Goal: Task Accomplishment & Management: Complete application form

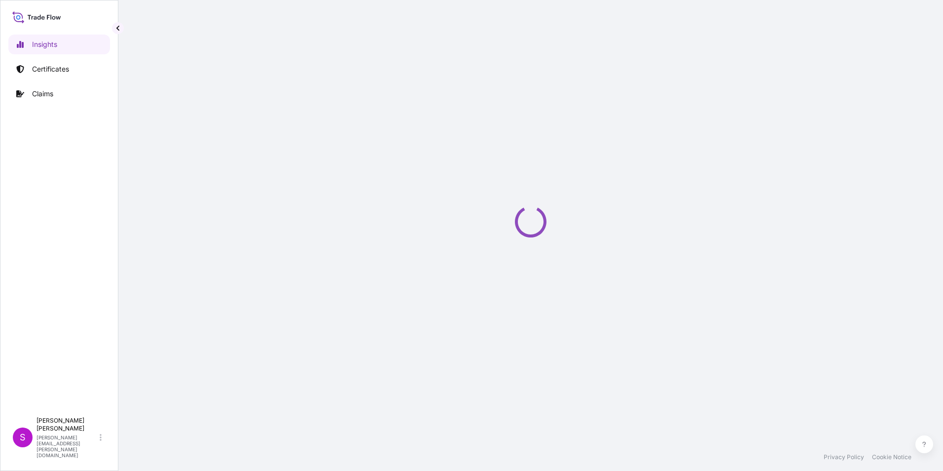
select select "2025"
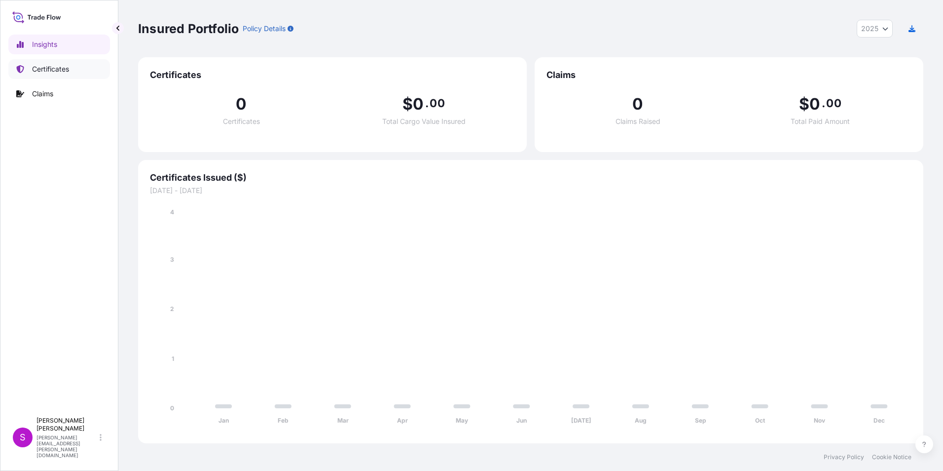
click at [53, 63] on link "Certificates" at bounding box center [59, 69] width 102 height 20
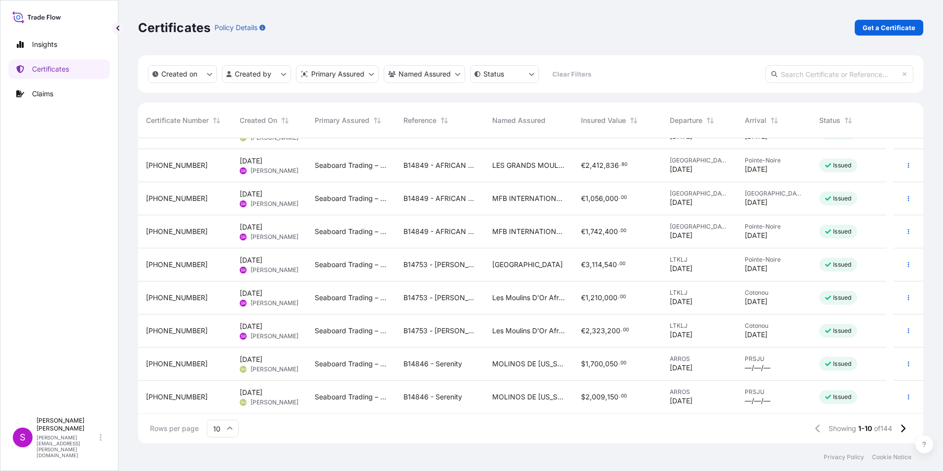
scroll to position [56, 0]
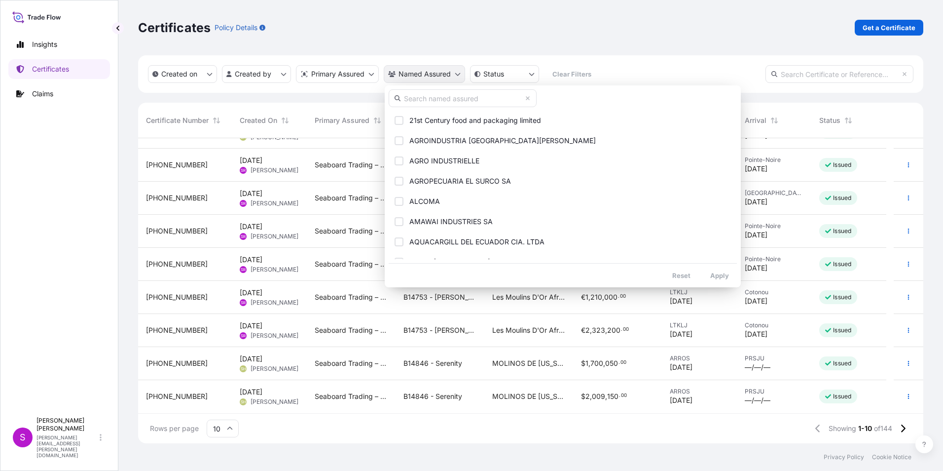
click at [426, 75] on html "Insights Certificates Claims S [PERSON_NAME] [PERSON_NAME][EMAIL_ADDRESS][PERSO…" at bounding box center [471, 235] width 943 height 471
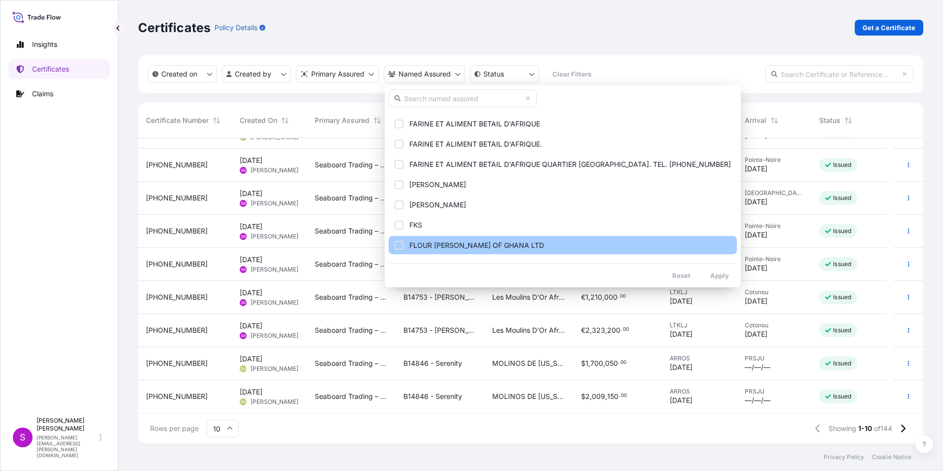
click at [437, 238] on button "FLOUR [PERSON_NAME] OF GHANA LTD" at bounding box center [563, 245] width 348 height 18
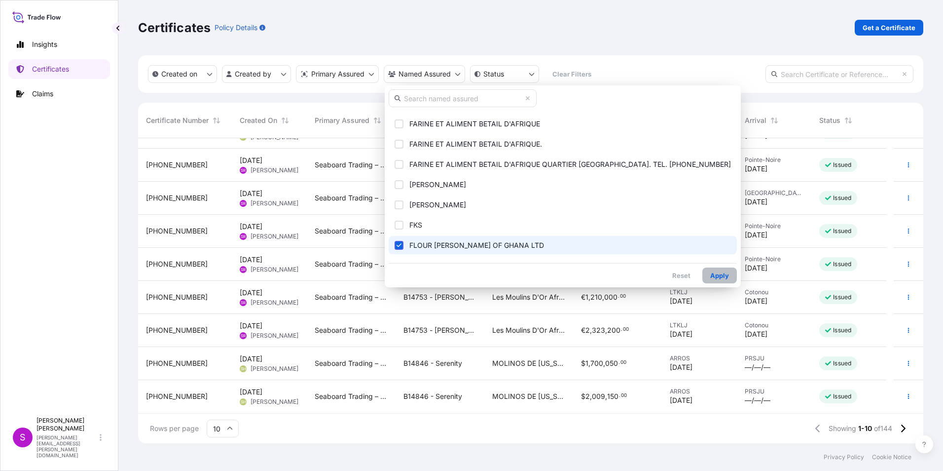
scroll to position [0, 0]
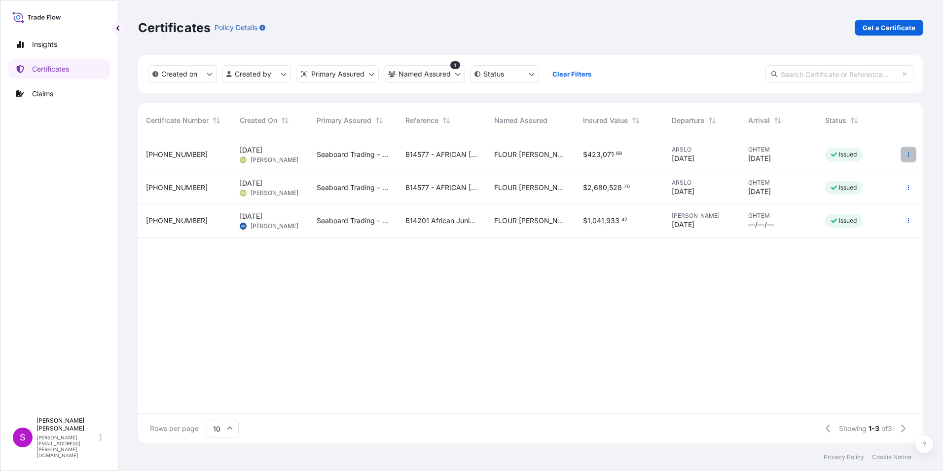
click at [911, 151] on button "button" at bounding box center [909, 155] width 16 height 16
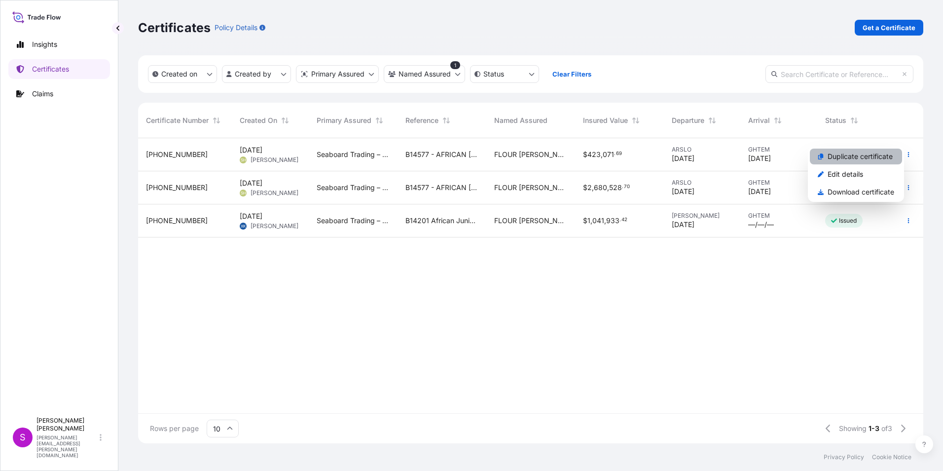
click at [868, 153] on p "Duplicate certificate" at bounding box center [860, 156] width 65 height 10
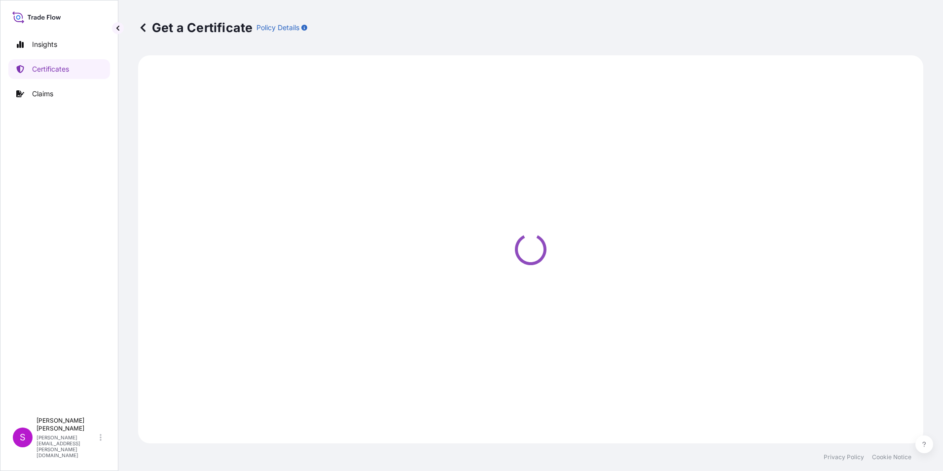
select select "Ocean Vessel"
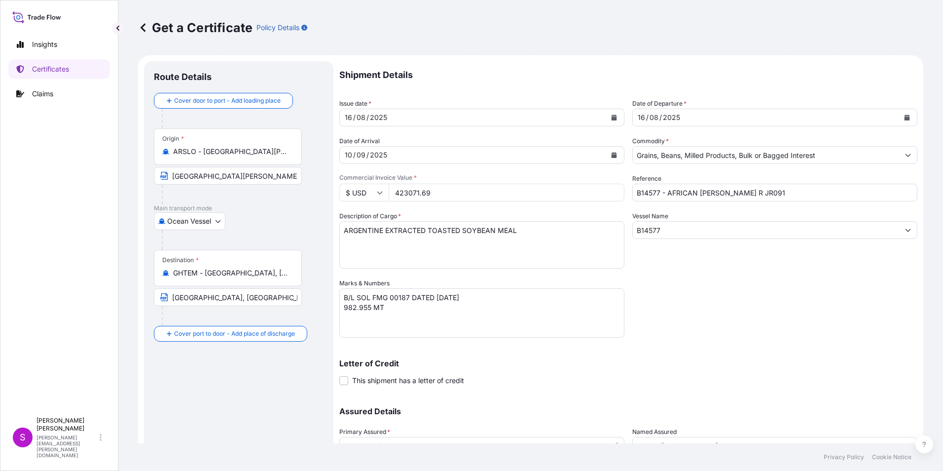
select select "31640"
click at [344, 115] on div "16" at bounding box center [348, 118] width 9 height 12
click at [349, 118] on div "16" at bounding box center [348, 118] width 9 height 12
click at [611, 112] on button "Calendar" at bounding box center [614, 118] width 16 height 16
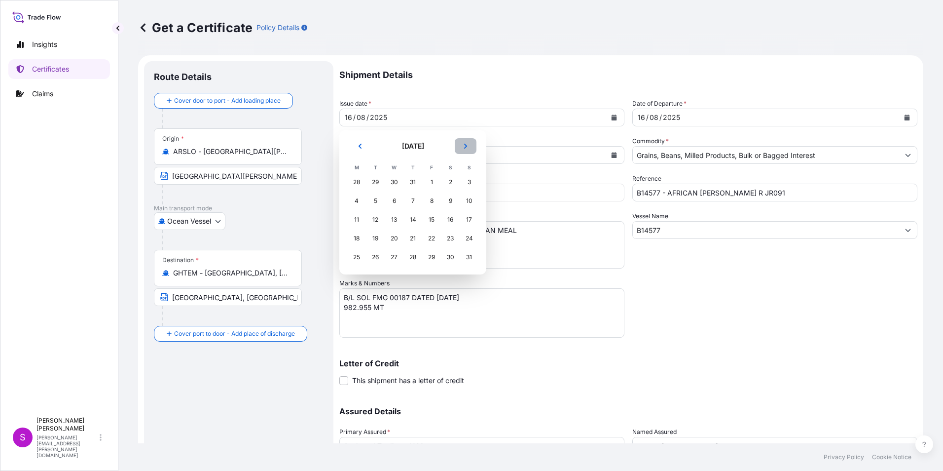
click at [468, 144] on icon "Next" at bounding box center [466, 146] width 6 height 6
click at [358, 219] on div "13" at bounding box center [357, 220] width 18 height 18
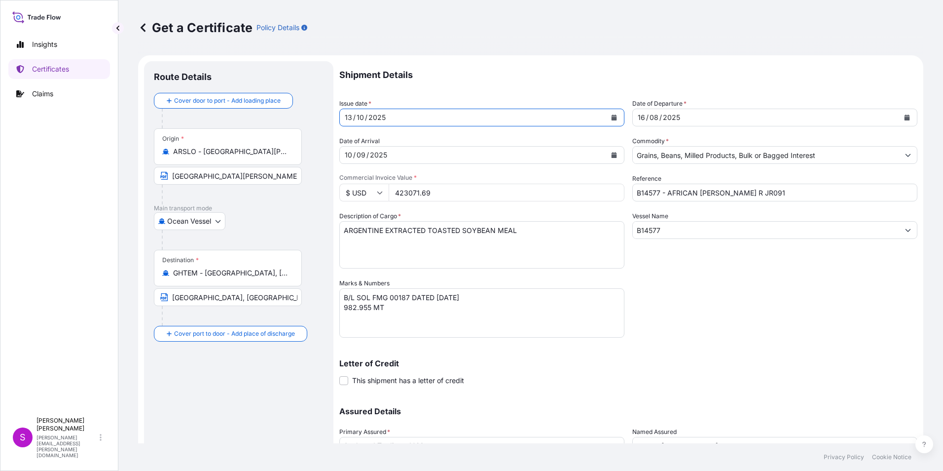
click at [900, 118] on button "Calendar" at bounding box center [908, 118] width 16 height 16
click at [612, 153] on icon "Calendar" at bounding box center [614, 155] width 5 height 6
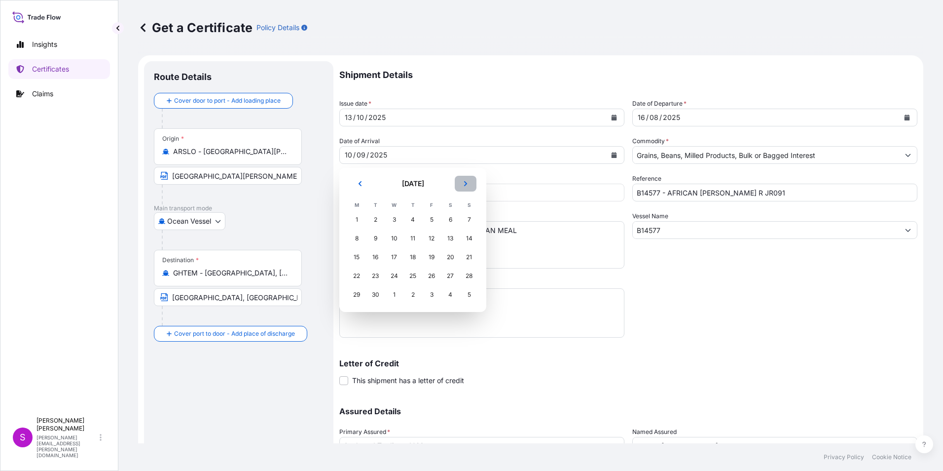
click at [465, 181] on icon "Next" at bounding box center [466, 184] width 6 height 6
click at [356, 295] on div "27" at bounding box center [357, 295] width 18 height 18
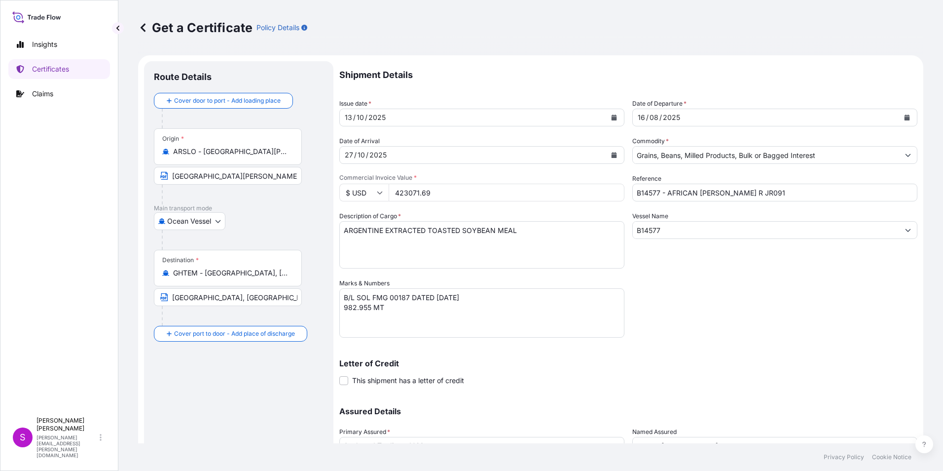
drag, startPoint x: 436, startPoint y: 187, endPoint x: 399, endPoint y: 182, distance: 37.3
click at [399, 182] on div "Commercial Invoice Value * $ USD 423071.69" at bounding box center [481, 188] width 285 height 28
click at [435, 192] on input "423071.69" at bounding box center [507, 193] width 236 height 18
click at [431, 190] on input "423071.69" at bounding box center [507, 193] width 236 height 18
drag, startPoint x: 434, startPoint y: 192, endPoint x: 398, endPoint y: 195, distance: 36.6
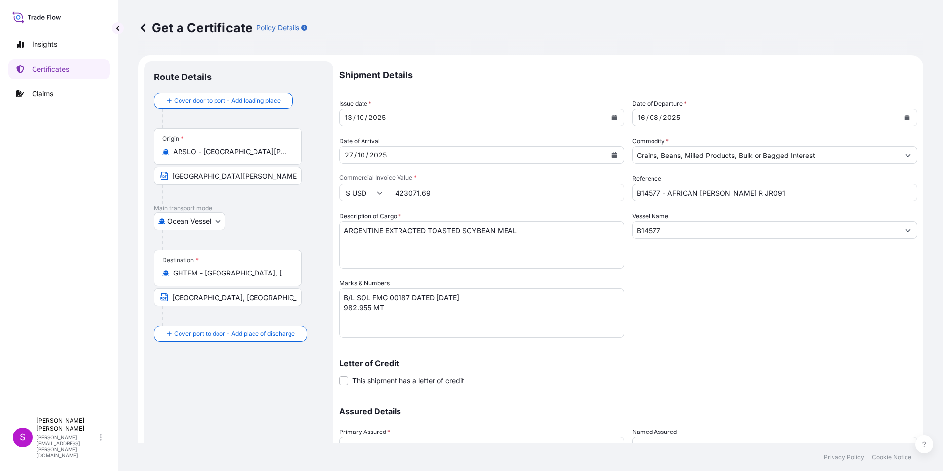
click at [395, 194] on input "423071.69" at bounding box center [507, 193] width 236 height 18
type input "1728364"
click at [637, 190] on input "B14577 - AFRICAN [PERSON_NAME] R JR091" at bounding box center [775, 193] width 285 height 18
click at [634, 193] on input "B14577 - AFRICAN [PERSON_NAME] R JR091" at bounding box center [775, 193] width 285 height 18
click at [633, 193] on input "b15048 - AFRICAN [PERSON_NAME] R JR091" at bounding box center [775, 193] width 285 height 18
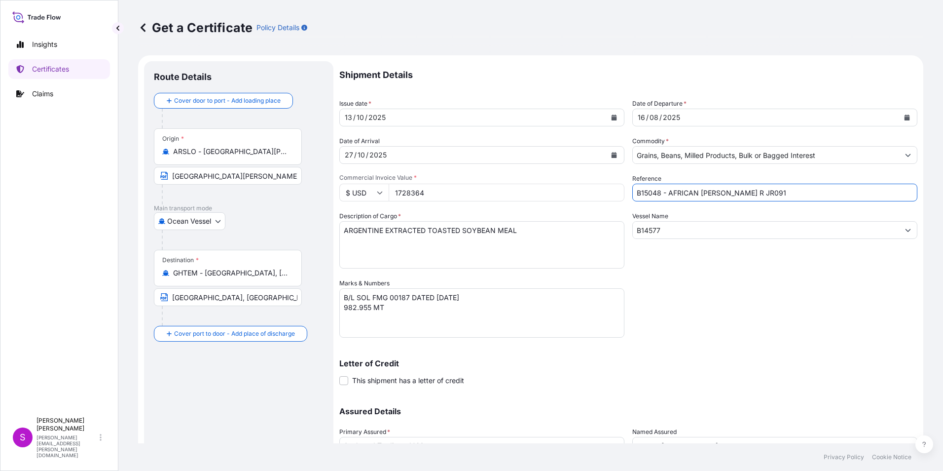
click at [663, 194] on input "B15048 - AFRICAN [PERSON_NAME] R JR091" at bounding box center [775, 193] width 285 height 18
click at [664, 194] on input "B15048 - AFRICAN [PERSON_NAME] R JR091" at bounding box center [775, 193] width 285 height 18
click at [667, 193] on input "B15048 - AFRICAN [PERSON_NAME] R JR091" at bounding box center [775, 193] width 285 height 18
type input "B15048 - [GEOGRAPHIC_DATA][PERSON_NAME]"
drag, startPoint x: 662, startPoint y: 230, endPoint x: 586, endPoint y: 236, distance: 76.2
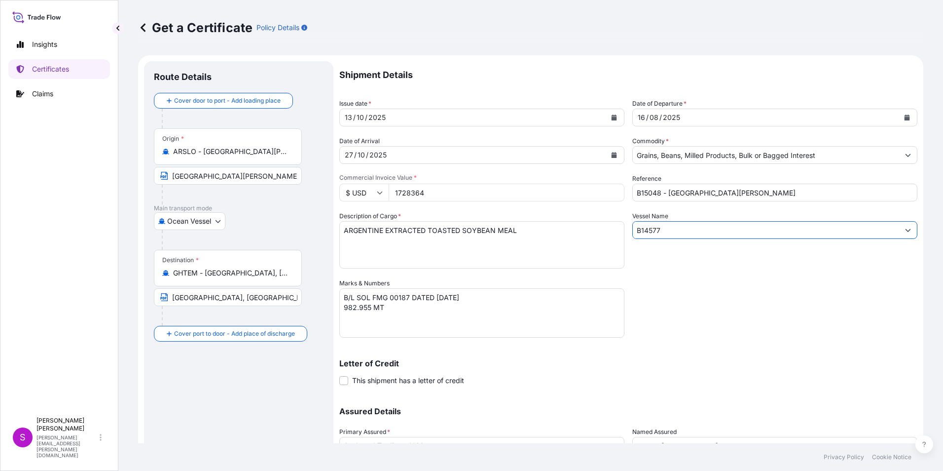
click at [586, 236] on div "Shipment Details Issue date * [DATE] Date of Departure * [DATE] Date of Arrival…" at bounding box center [628, 277] width 578 height 433
type input "B"
type input "15048"
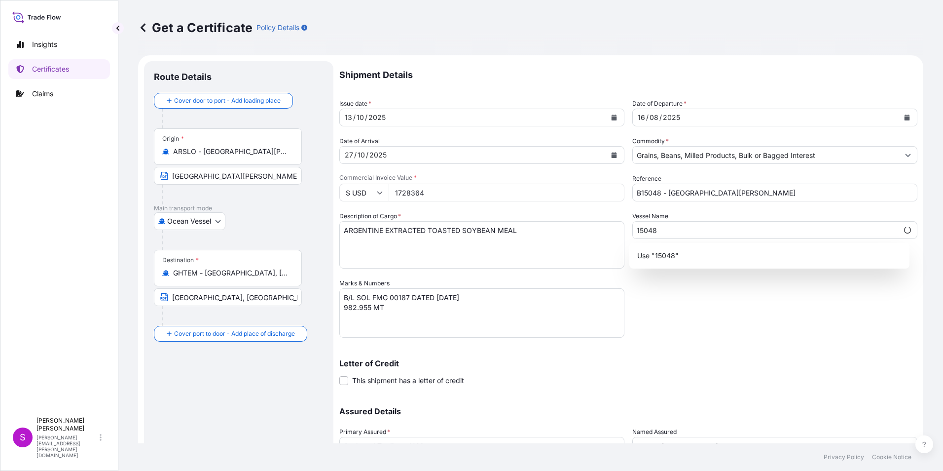
click at [741, 308] on div "Shipment Details Issue date * [DATE] Date of Departure * [DATE] Date of Arrival…" at bounding box center [628, 277] width 578 height 433
click at [409, 294] on textarea "B/L SOL FMG 00187 DATED [DATE] 982.955 MT" at bounding box center [481, 312] width 285 height 49
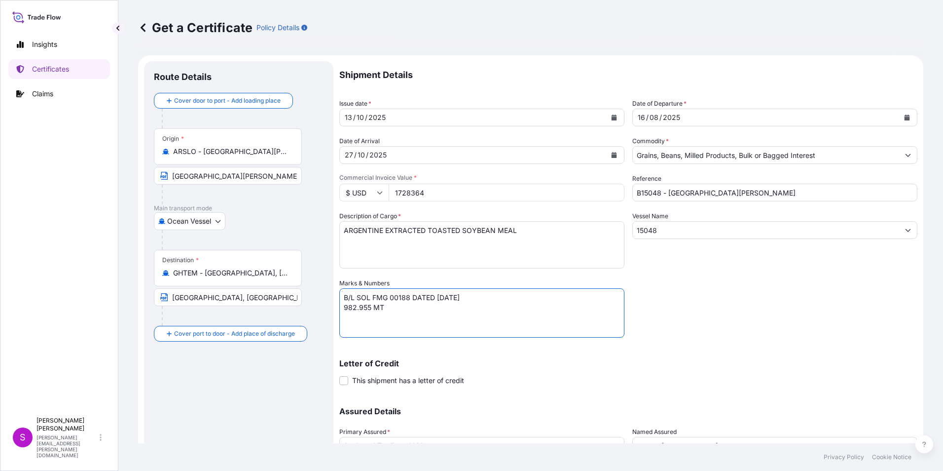
click at [443, 294] on textarea "B/L SOL FMG 00187 DATED [DATE] 982.955 MT" at bounding box center [481, 312] width 285 height 49
click at [446, 296] on textarea "B/L SOL FMG 00187 DATED [DATE] 982.955 MT" at bounding box center [481, 312] width 285 height 49
click at [345, 306] on textarea "B/L SOL FMG 00187 DATED [DATE] 982.955 MT" at bounding box center [481, 312] width 285 height 49
type textarea "B/L SOL FMG 00188 DATED [DATE] 4,000.000 MT"
click at [901, 114] on button "Calendar" at bounding box center [908, 118] width 16 height 16
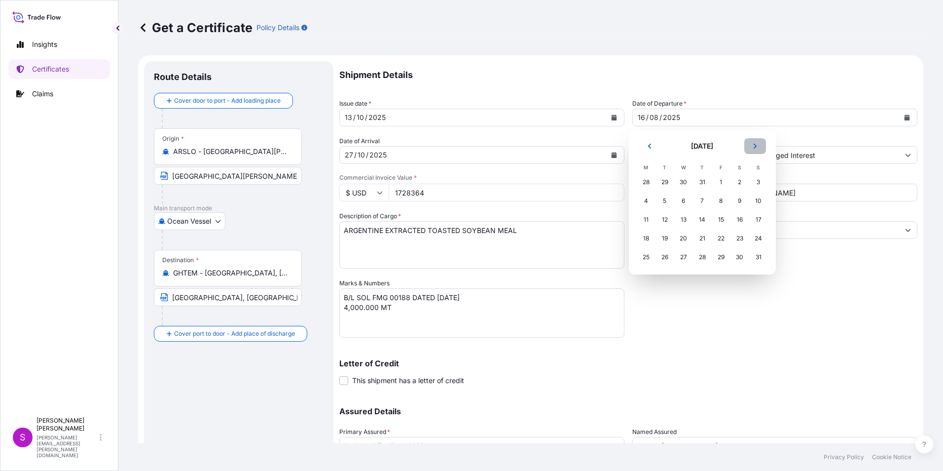
click at [756, 145] on icon "Next" at bounding box center [755, 146] width 6 height 6
click at [646, 218] on div "13" at bounding box center [646, 220] width 18 height 18
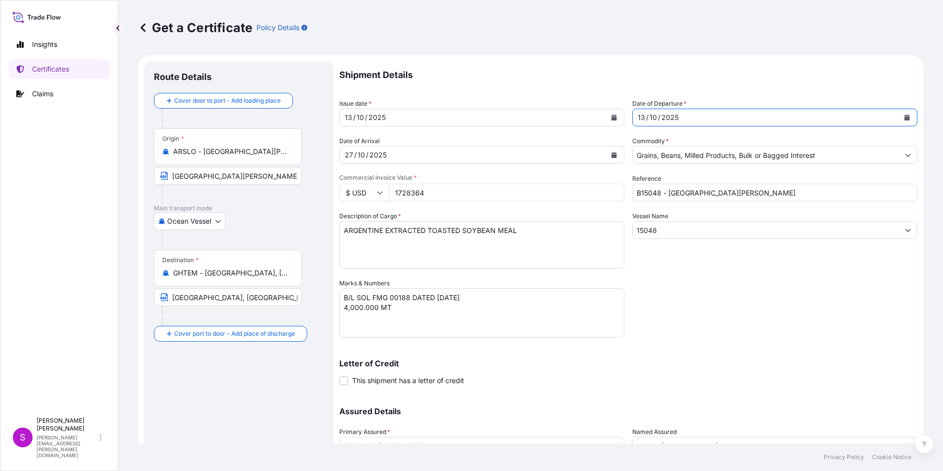
click at [720, 316] on div "Shipment Details Issue date * [DATE] Date of Departure * [DATE] Date of Arrival…" at bounding box center [628, 277] width 578 height 433
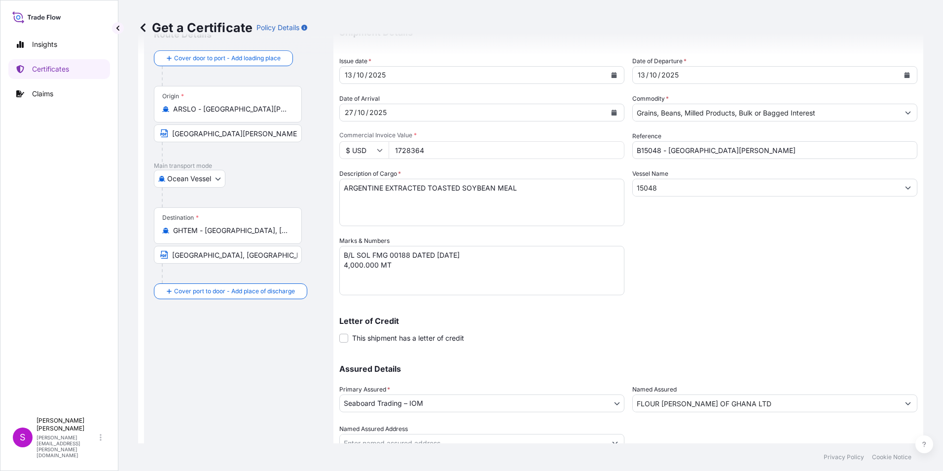
scroll to position [84, 0]
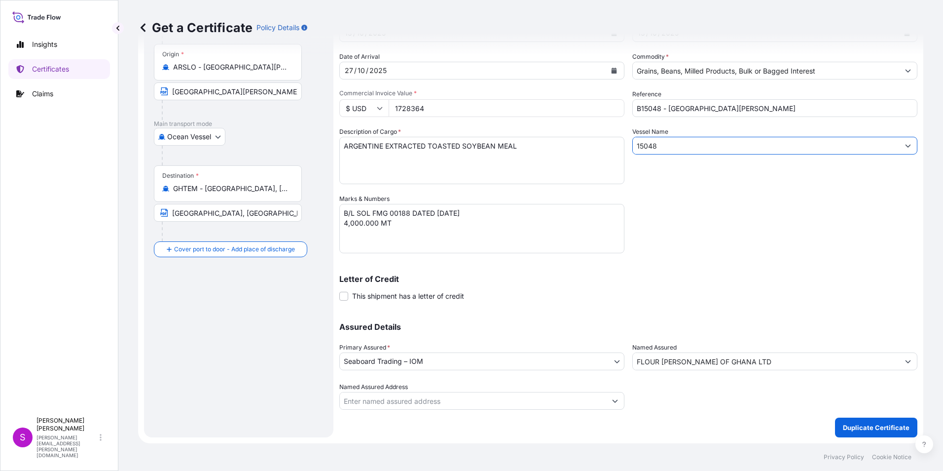
click at [634, 141] on input "15048" at bounding box center [766, 146] width 266 height 18
type input "B15048"
click at [733, 259] on div "Shipment Details Issue date * [DATE] Date of Departure * [DATE] Date of Arrival…" at bounding box center [628, 193] width 578 height 433
click at [854, 426] on p "Duplicate Certificate" at bounding box center [876, 427] width 67 height 10
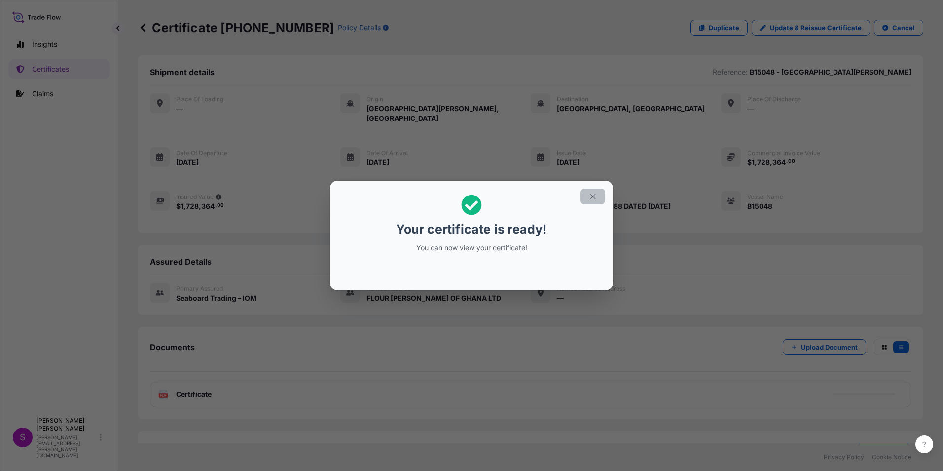
click at [592, 193] on icon "button" at bounding box center [593, 196] width 9 height 9
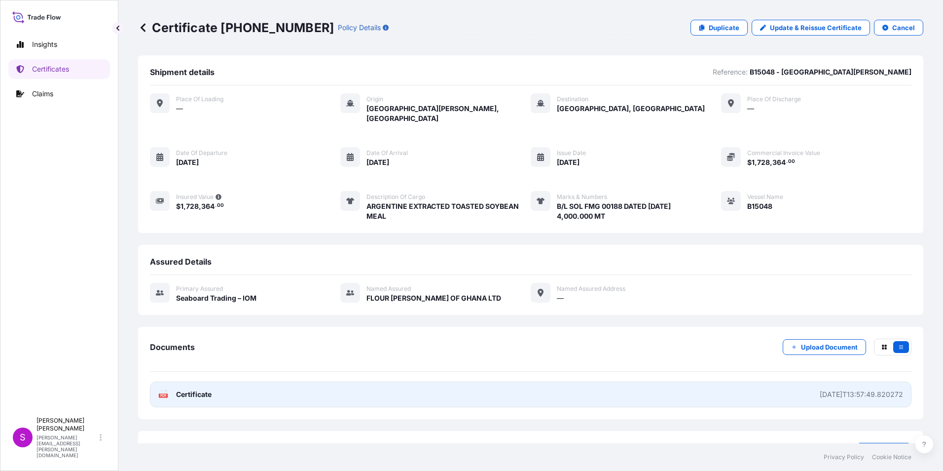
click at [381, 381] on link "PDF Certificate [DATE]T13:57:49.820272" at bounding box center [531, 394] width 762 height 26
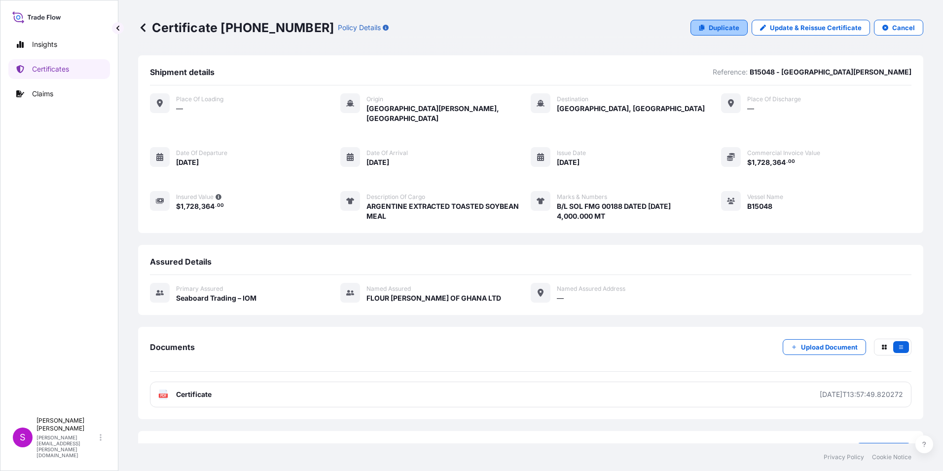
click at [704, 23] on link "Duplicate" at bounding box center [719, 28] width 57 height 16
select select "Ocean Vessel"
select select "31640"
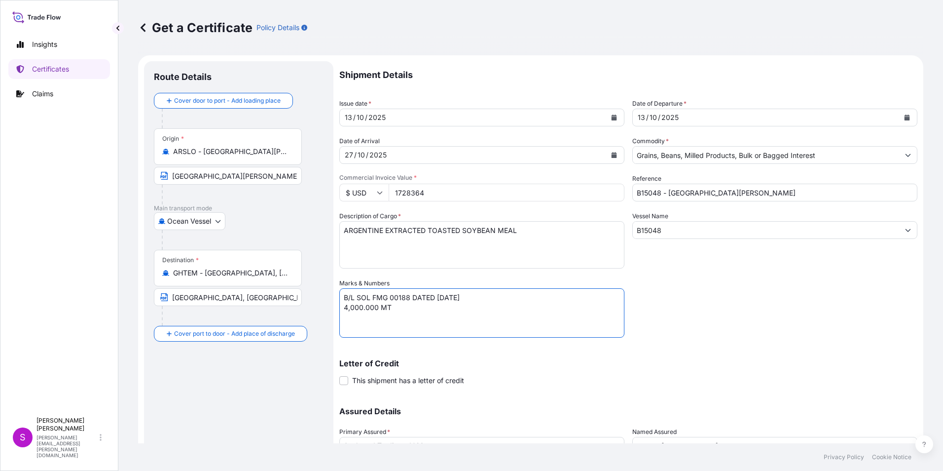
drag, startPoint x: 348, startPoint y: 309, endPoint x: 369, endPoint y: 314, distance: 21.2
click at [349, 311] on textarea "B/L SOL FMG 00188 DATED [DATE] 4,000.000 MT" at bounding box center [481, 312] width 285 height 49
click at [407, 296] on textarea "B/L SOL FMG 00188 DATED [DATE] 4,000.000 MT" at bounding box center [481, 312] width 285 height 49
click at [346, 305] on textarea "B/L SOL FMG 00188 DATED [DATE] 4,000.000 MT" at bounding box center [481, 312] width 285 height 49
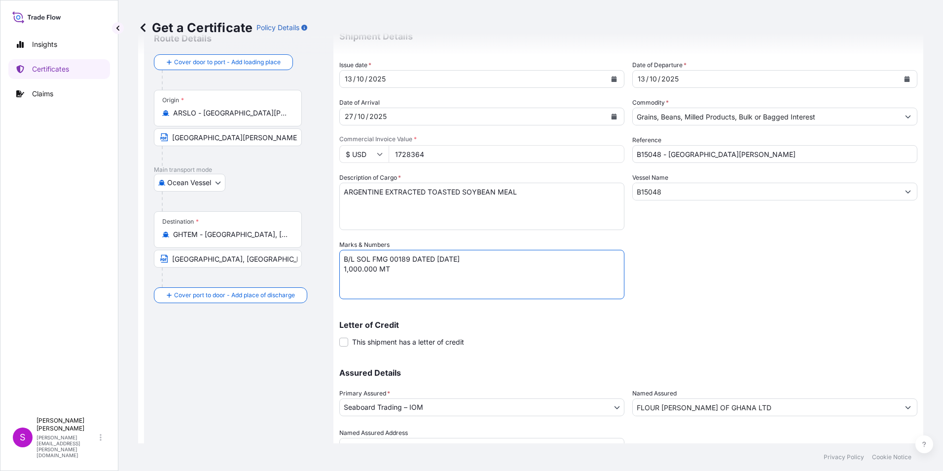
scroll to position [84, 0]
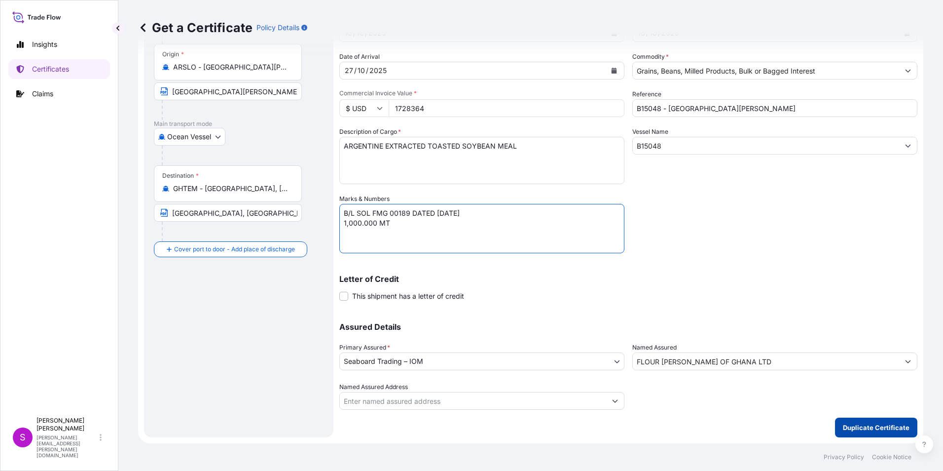
type textarea "B/L SOL FMG 00189 DATED [DATE] 1,000.000 MT"
click at [854, 426] on p "Duplicate Certificate" at bounding box center [876, 427] width 67 height 10
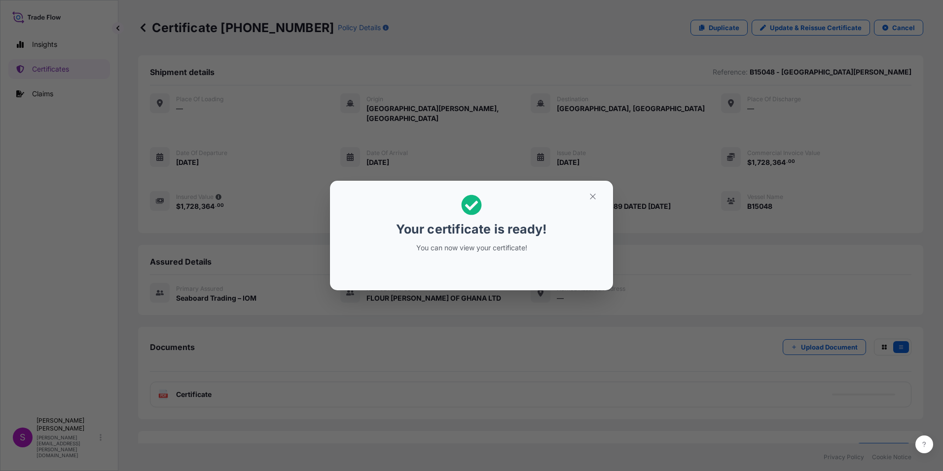
click at [470, 249] on p "You can now view your certificate!" at bounding box center [472, 248] width 152 height 10
click at [595, 190] on button "button" at bounding box center [593, 196] width 25 height 16
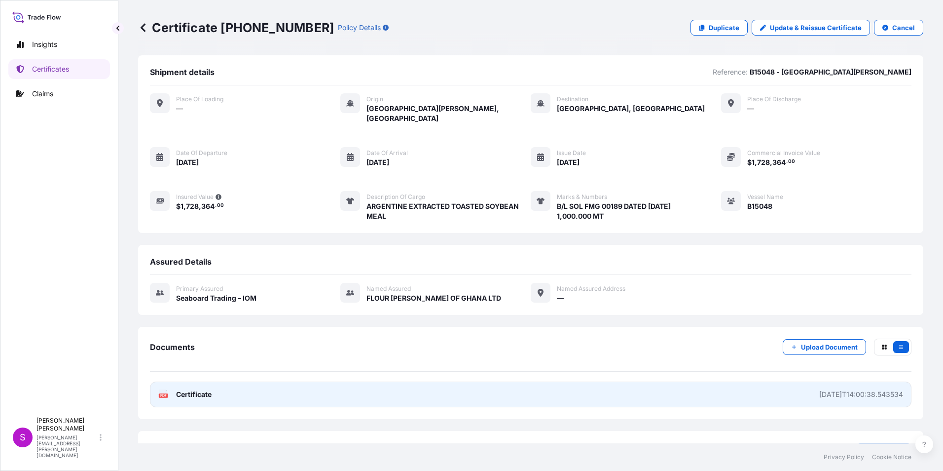
click at [537, 381] on link "PDF Certificate [DATE]T14:00:38.543534" at bounding box center [531, 394] width 762 height 26
